Goal: Complete application form: Complete application form

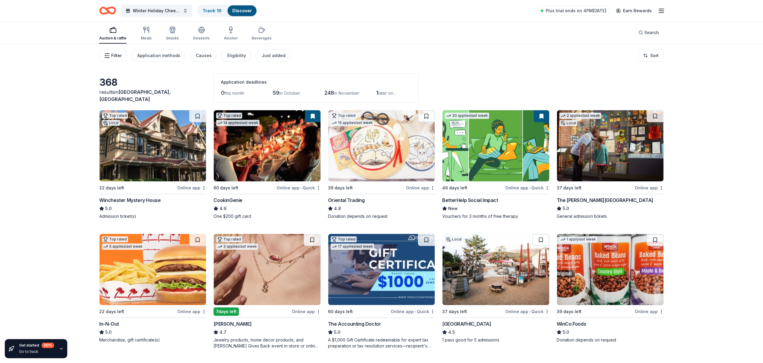
click at [115, 55] on span "Filter" at bounding box center [116, 55] width 10 height 7
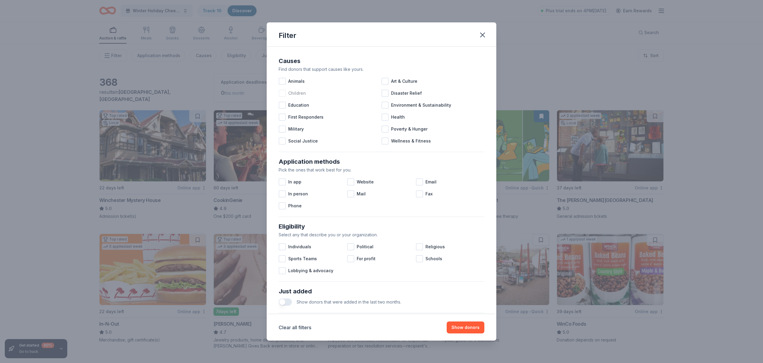
click at [283, 94] on div at bounding box center [282, 93] width 7 height 7
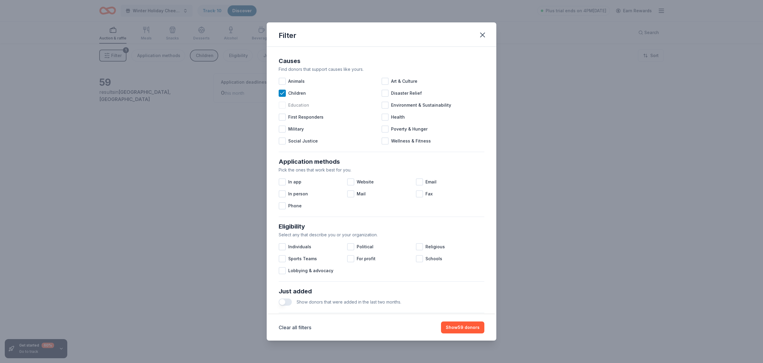
click at [281, 105] on div at bounding box center [282, 105] width 7 height 7
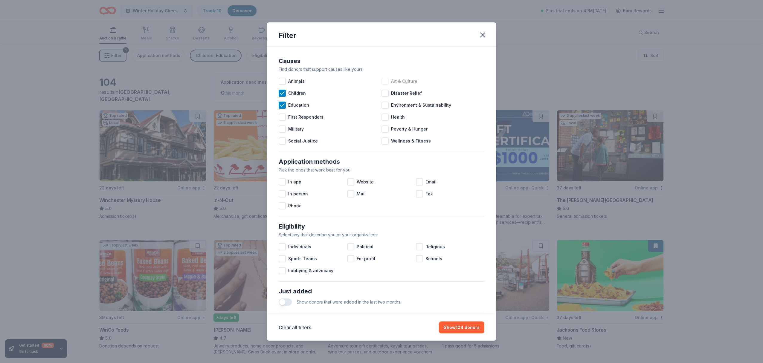
click at [386, 81] on div at bounding box center [385, 81] width 7 height 7
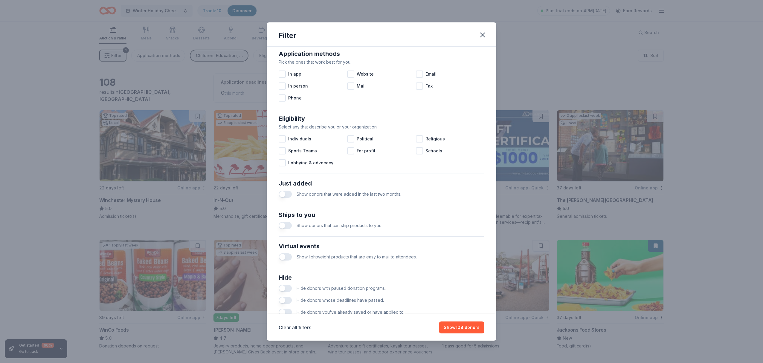
scroll to position [126, 0]
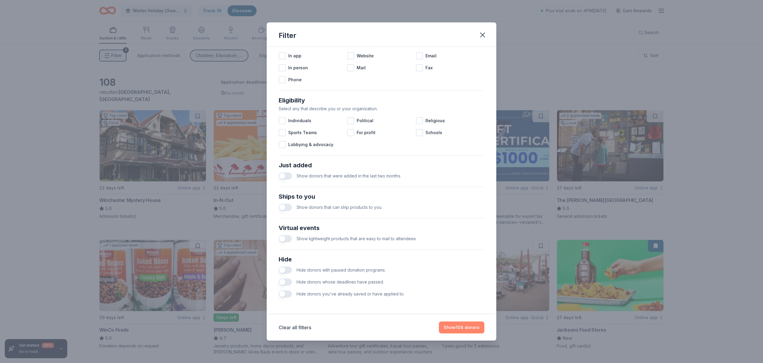
click at [464, 328] on button "Show 108 donors" at bounding box center [461, 328] width 45 height 12
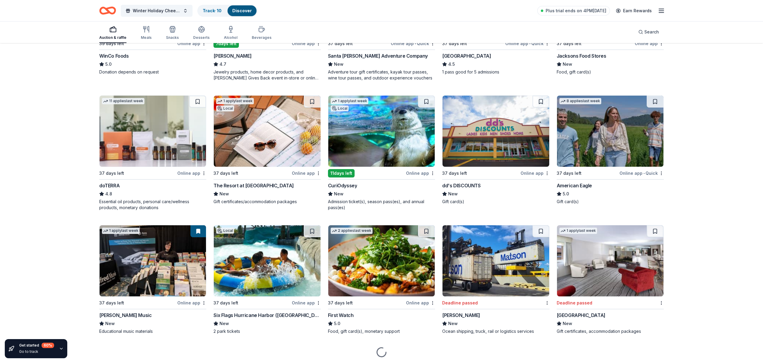
scroll to position [276, 0]
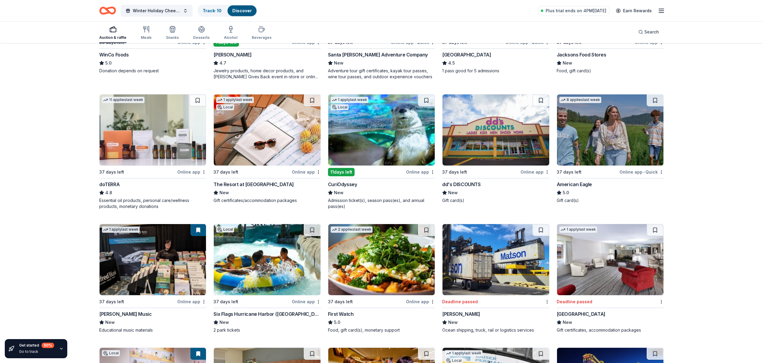
click at [157, 126] on img at bounding box center [153, 130] width 106 height 71
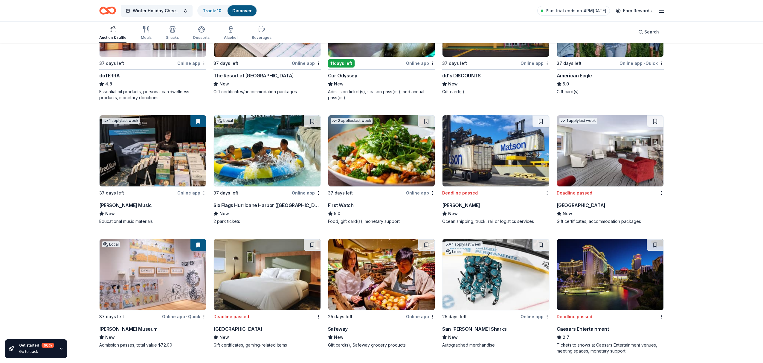
scroll to position [386, 0]
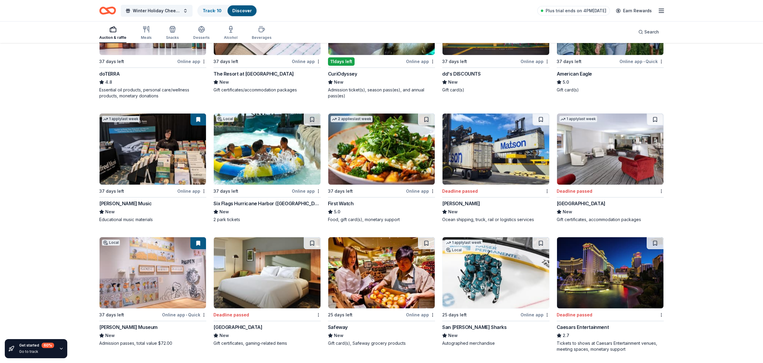
click at [265, 152] on img at bounding box center [267, 149] width 106 height 71
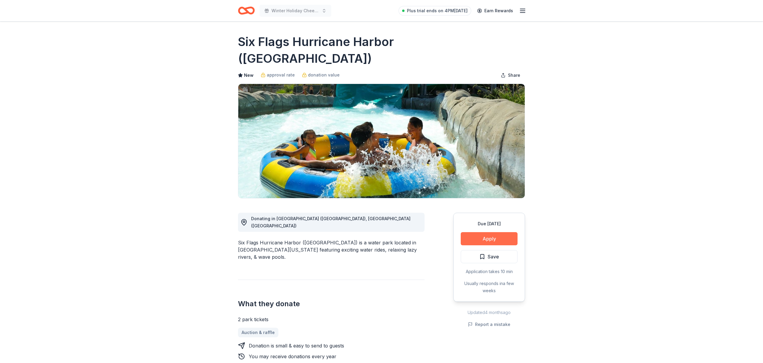
click at [497, 232] on button "Apply" at bounding box center [489, 238] width 57 height 13
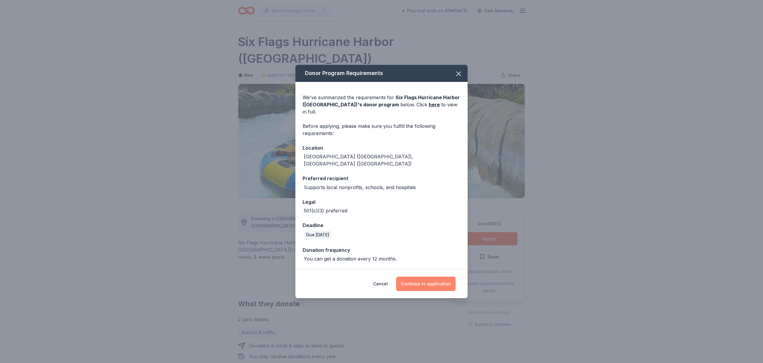
click at [436, 278] on button "Continue to application" at bounding box center [426, 284] width 60 height 14
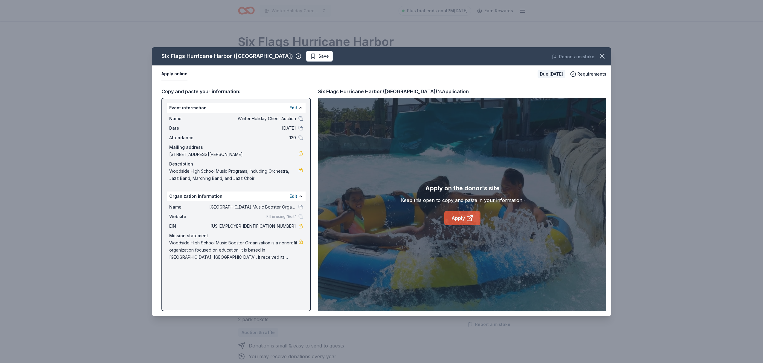
click at [464, 222] on link "Apply" at bounding box center [463, 218] width 36 height 14
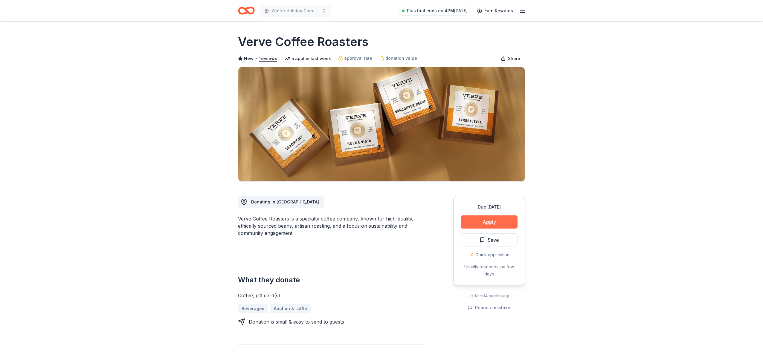
click at [493, 224] on button "Apply" at bounding box center [489, 222] width 57 height 13
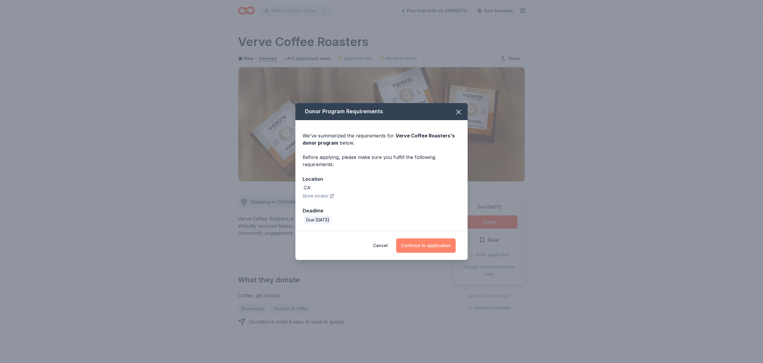
click at [441, 246] on button "Continue to application" at bounding box center [426, 246] width 60 height 14
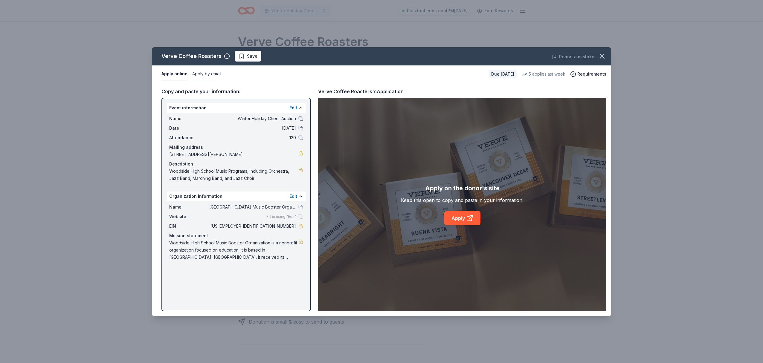
click at [209, 74] on button "Apply by email" at bounding box center [206, 74] width 29 height 13
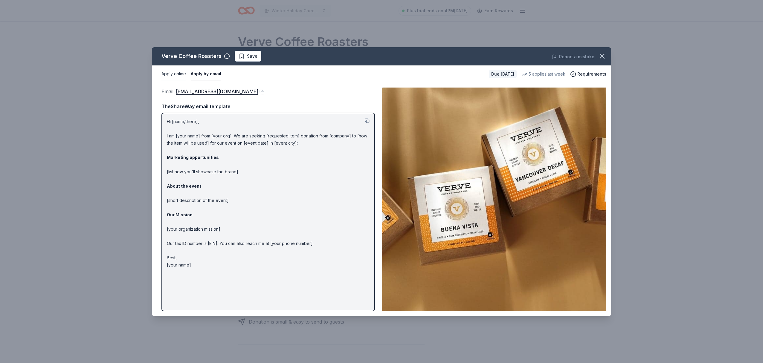
click at [173, 73] on button "Apply online" at bounding box center [174, 74] width 25 height 13
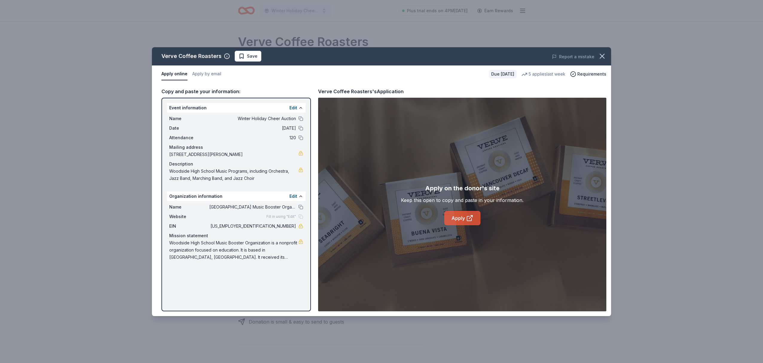
click at [466, 219] on icon at bounding box center [469, 218] width 7 height 7
